Goal: Navigation & Orientation: Find specific page/section

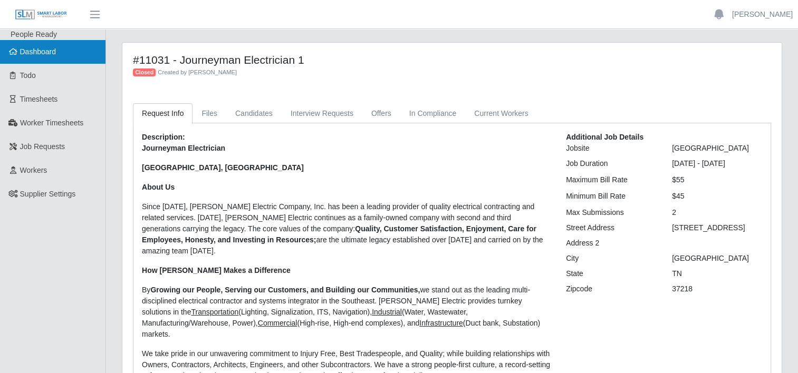
click at [66, 56] on link "Dashboard" at bounding box center [52, 52] width 105 height 24
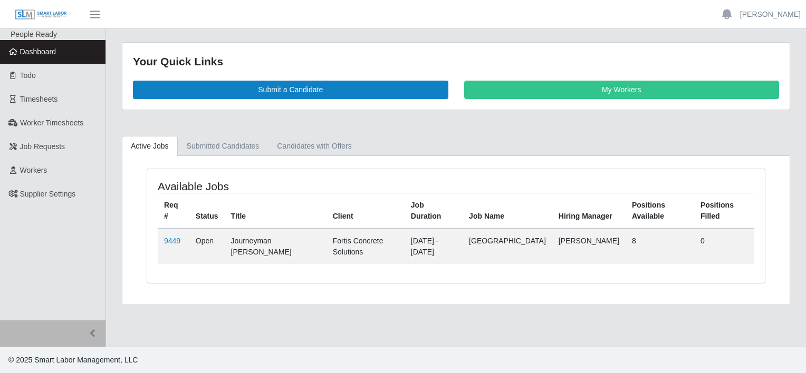
click at [34, 52] on span "Dashboard" at bounding box center [38, 51] width 36 height 8
